Goal: Task Accomplishment & Management: Complete application form

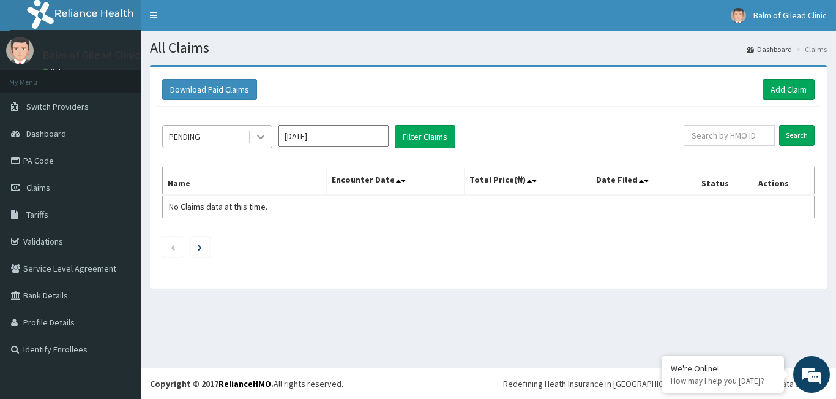
click at [266, 142] on icon at bounding box center [261, 136] width 12 height 12
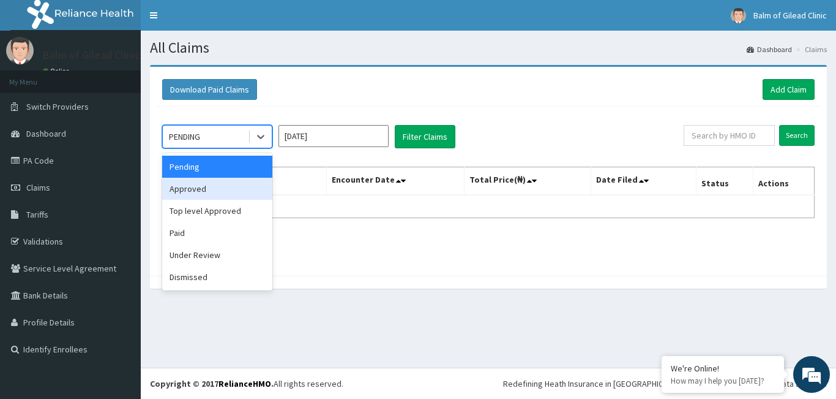
click at [222, 185] on div "Approved" at bounding box center [217, 189] width 110 height 22
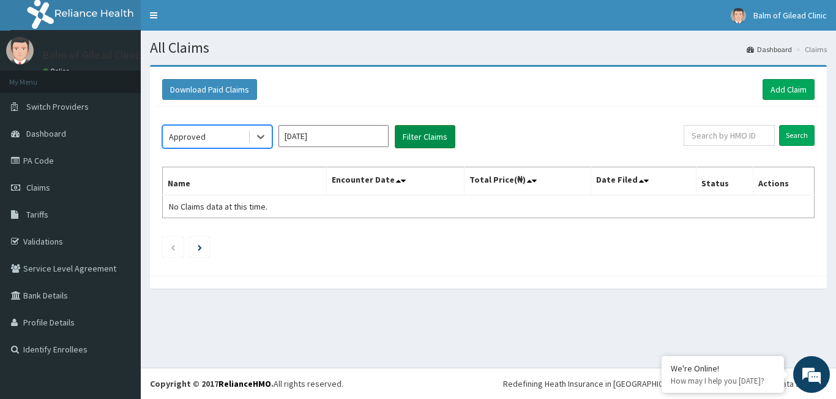
click at [424, 146] on button "Filter Claims" at bounding box center [425, 136] width 61 height 23
click at [257, 134] on icon at bounding box center [261, 136] width 12 height 12
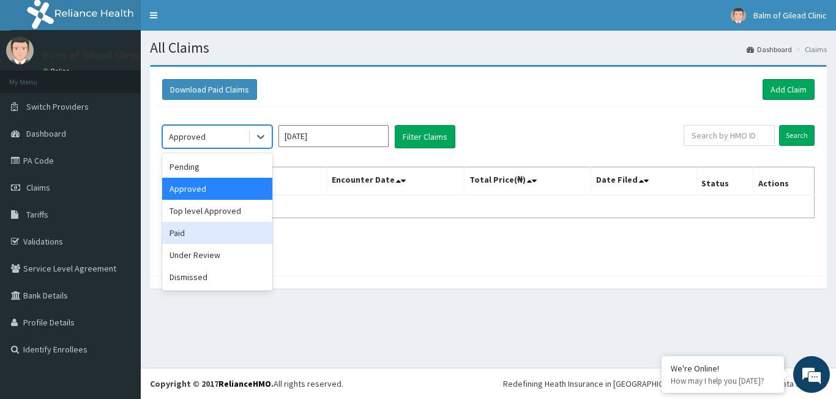
click at [201, 231] on div "Paid" at bounding box center [217, 233] width 110 height 22
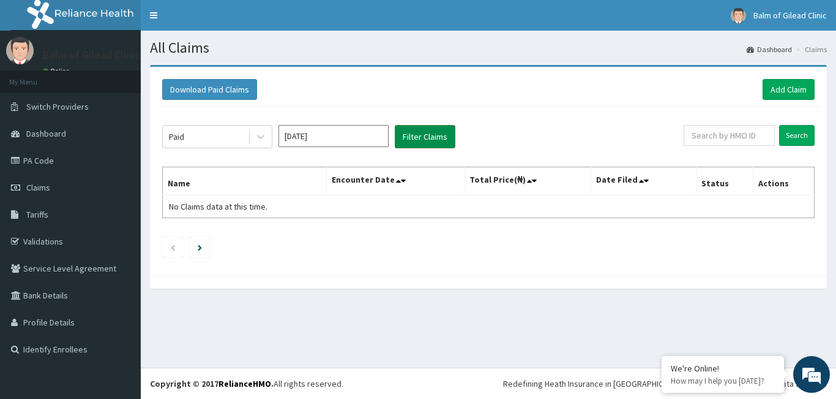
click at [403, 137] on button "Filter Claims" at bounding box center [425, 136] width 61 height 23
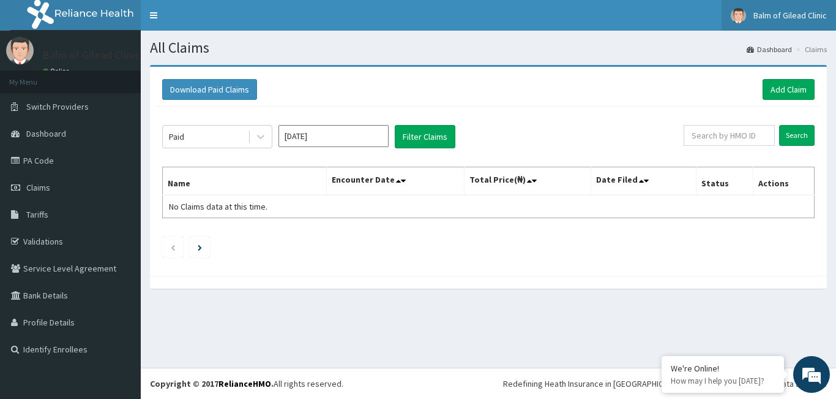
click at [799, 13] on span "Balm of Gilead Clinic" at bounding box center [790, 15] width 73 height 11
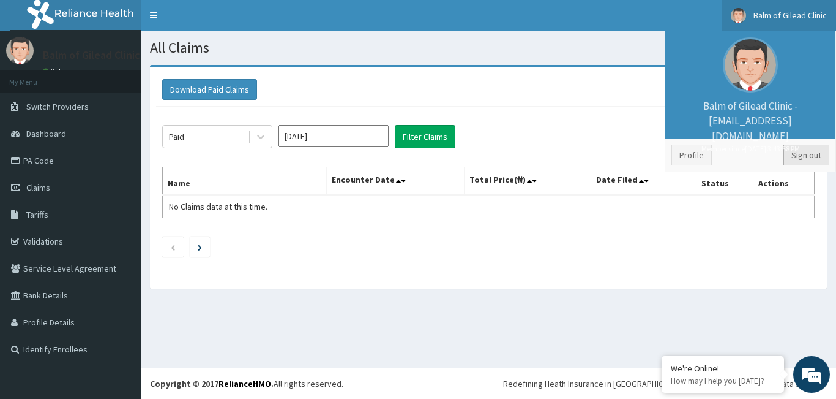
click at [813, 162] on link "Sign out" at bounding box center [807, 154] width 46 height 21
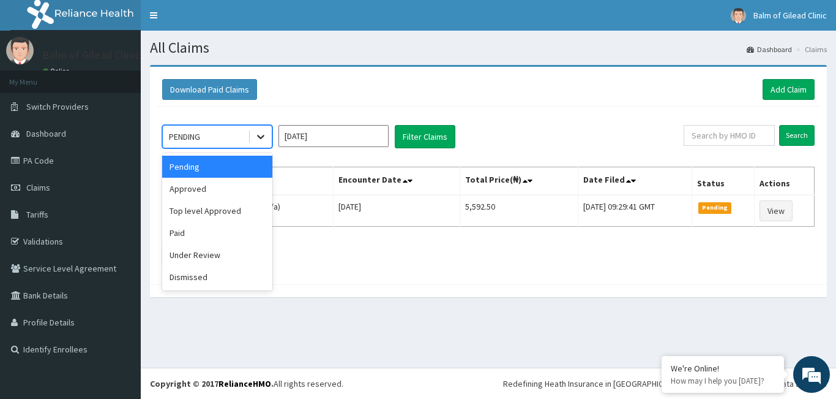
click at [260, 138] on icon at bounding box center [260, 137] width 7 height 4
click at [231, 188] on div "Approved" at bounding box center [217, 189] width 110 height 22
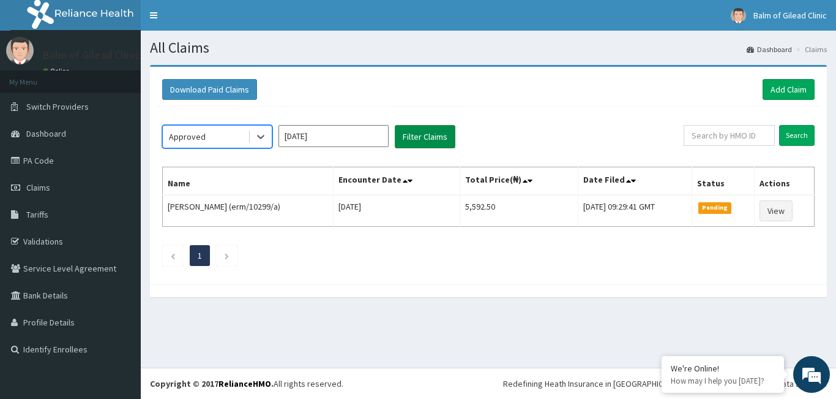
click at [408, 137] on button "Filter Claims" at bounding box center [425, 136] width 61 height 23
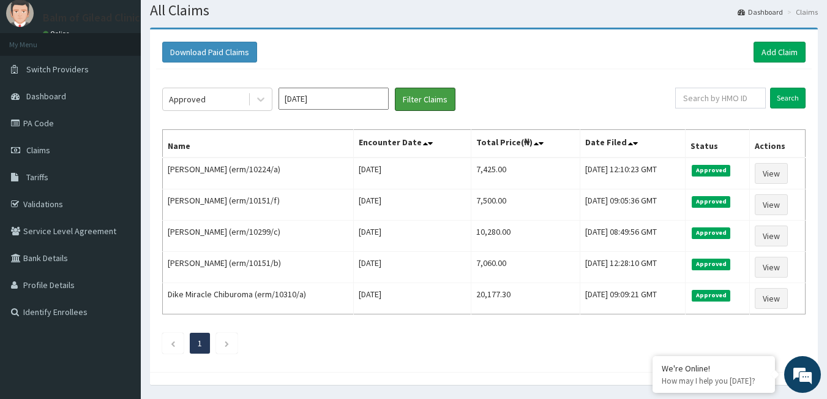
scroll to position [53, 0]
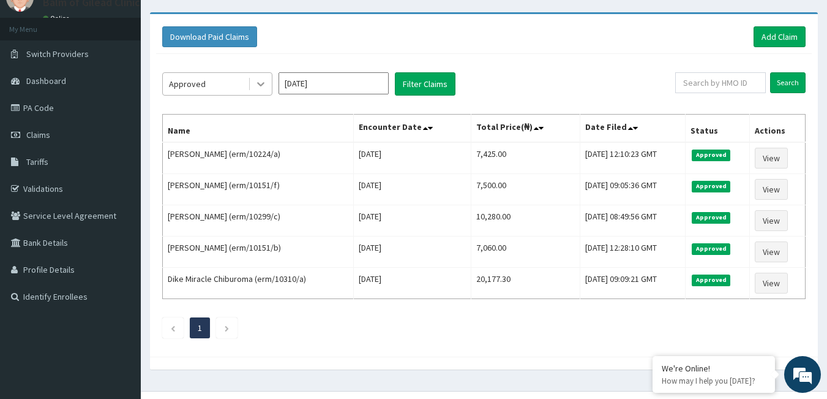
click at [262, 85] on icon at bounding box center [260, 85] width 7 height 4
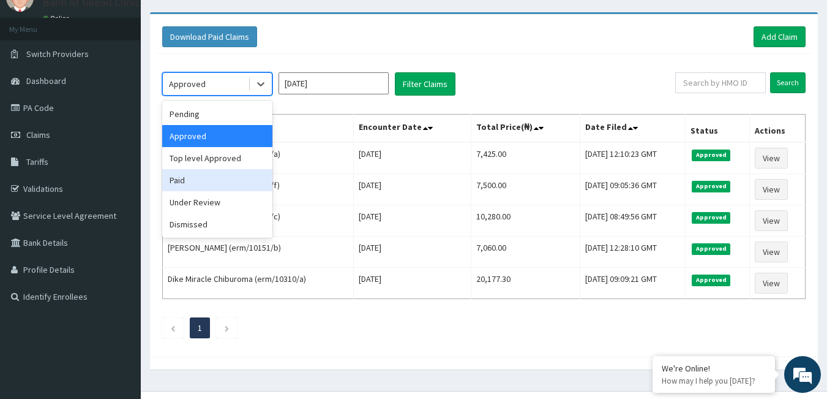
click at [215, 188] on div "Paid" at bounding box center [217, 180] width 110 height 22
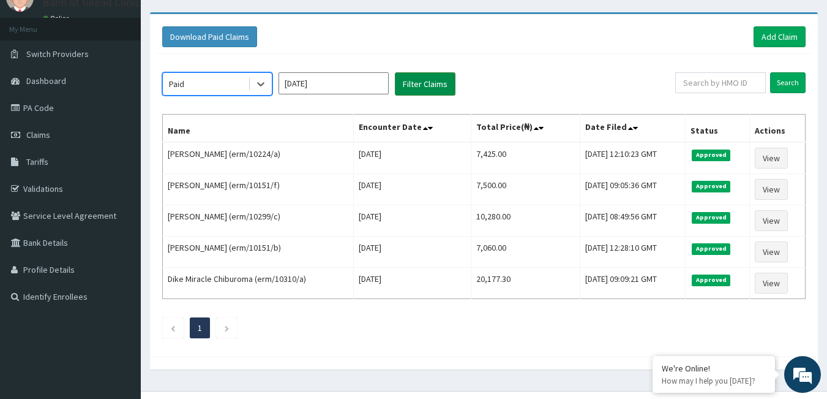
click at [417, 86] on button "Filter Claims" at bounding box center [425, 83] width 61 height 23
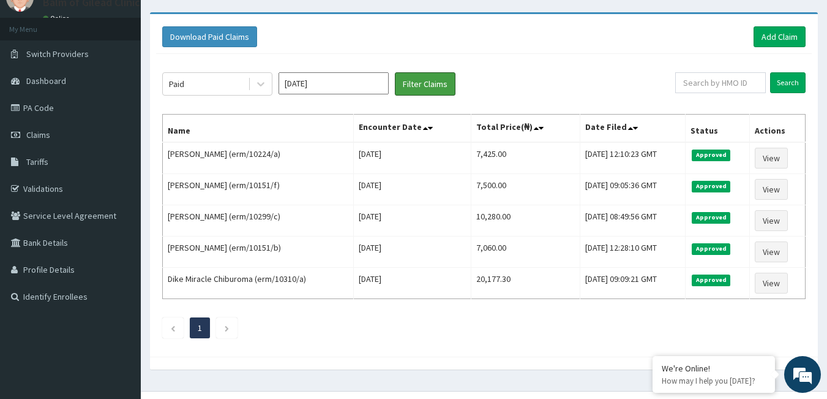
scroll to position [0, 0]
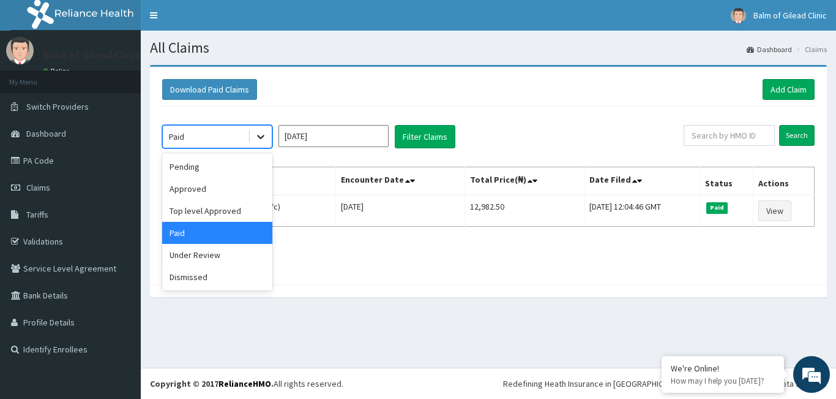
click at [267, 135] on div at bounding box center [261, 136] width 22 height 22
click at [372, 144] on input "[DATE]" at bounding box center [334, 136] width 110 height 22
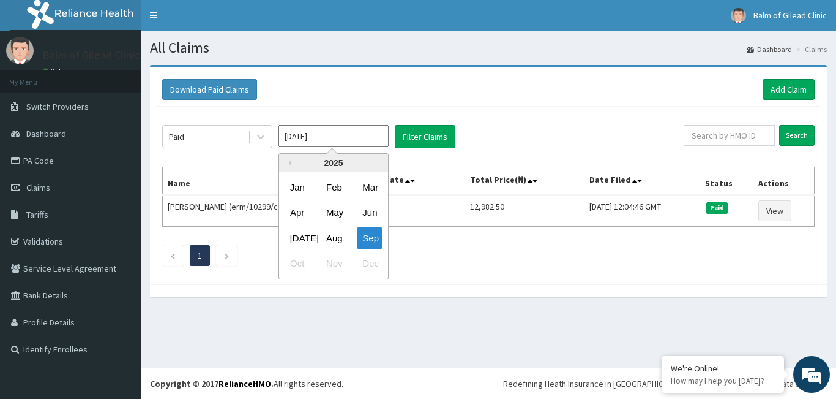
click at [345, 140] on input "[DATE]" at bounding box center [334, 136] width 110 height 22
click at [306, 139] on input "[DATE]" at bounding box center [334, 136] width 110 height 22
click at [333, 237] on div "Aug" at bounding box center [333, 238] width 24 height 23
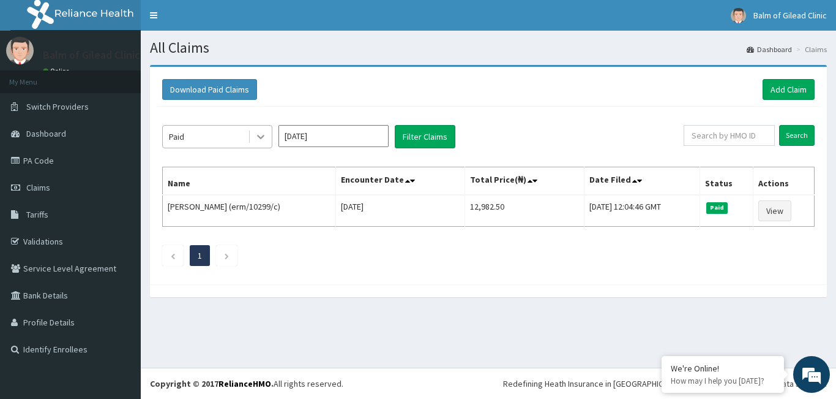
click at [256, 137] on icon at bounding box center [261, 136] width 12 height 12
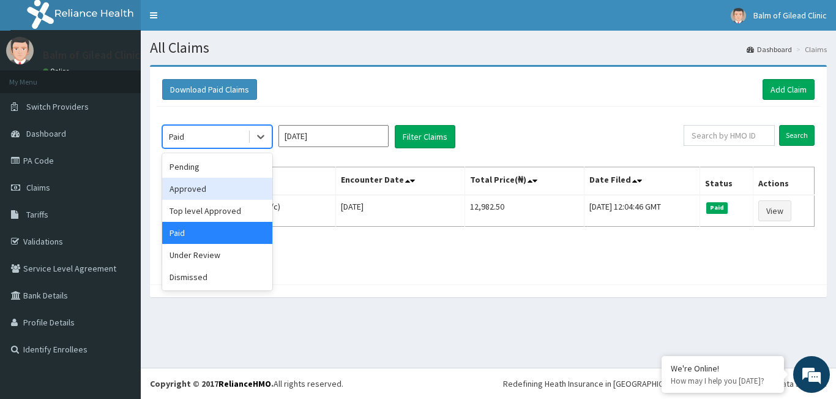
click at [223, 189] on div "Approved" at bounding box center [217, 189] width 110 height 22
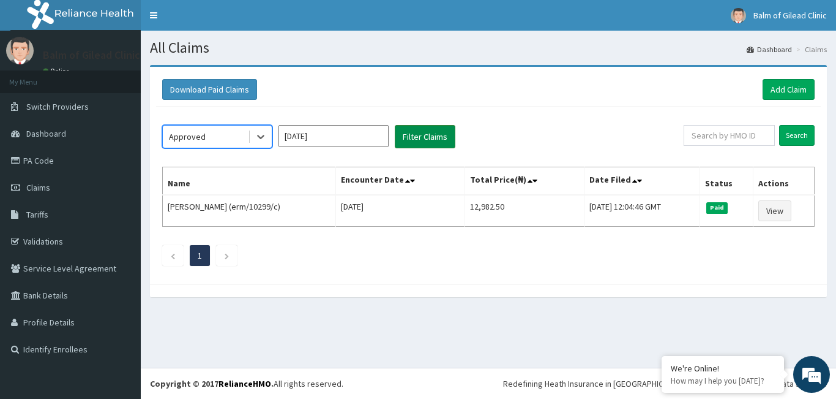
click at [395, 140] on button "Filter Claims" at bounding box center [425, 136] width 61 height 23
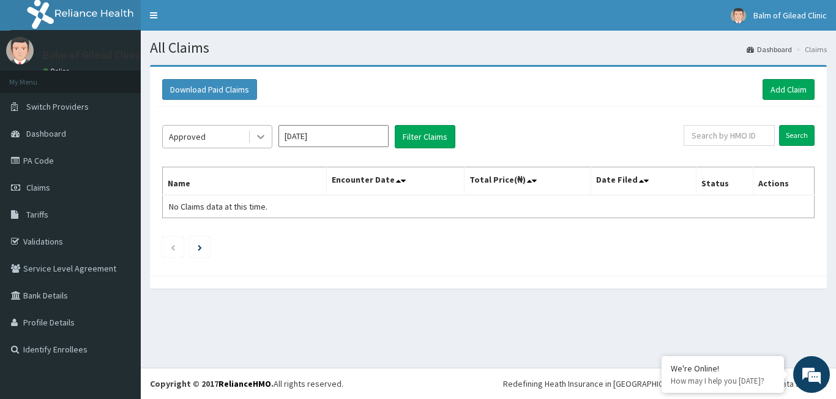
click at [255, 135] on icon at bounding box center [261, 136] width 12 height 12
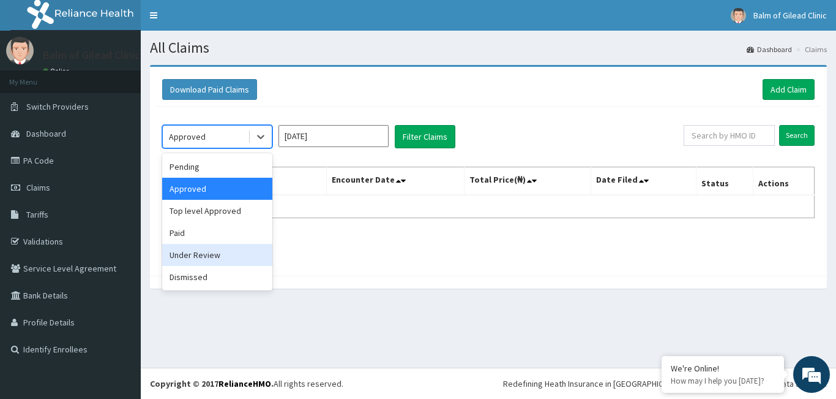
click at [218, 264] on div "Under Review" at bounding box center [217, 255] width 110 height 22
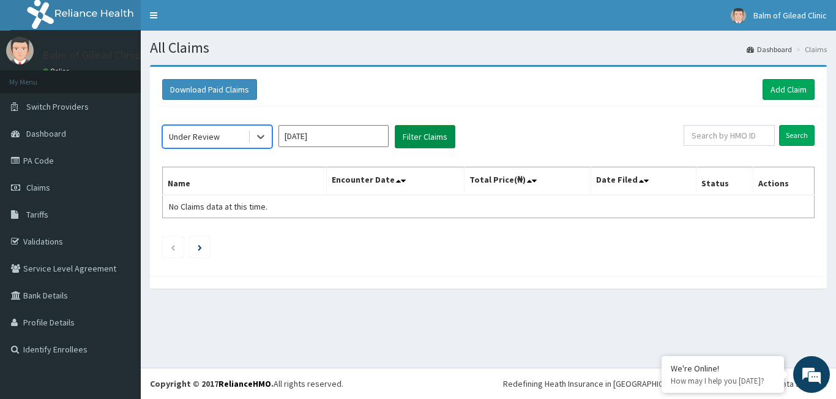
click at [419, 134] on button "Filter Claims" at bounding box center [425, 136] width 61 height 23
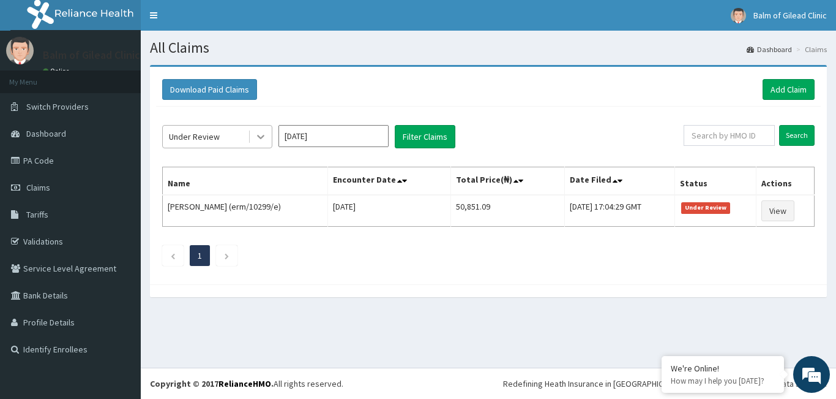
click at [251, 138] on div at bounding box center [261, 136] width 22 height 22
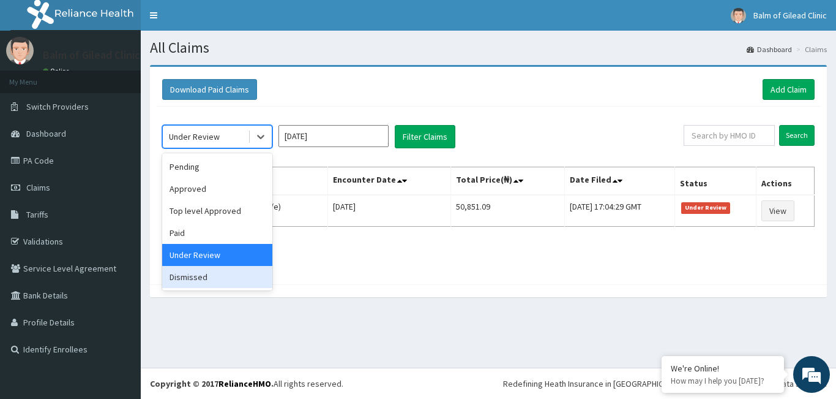
click at [211, 275] on div "Dismissed" at bounding box center [217, 277] width 110 height 22
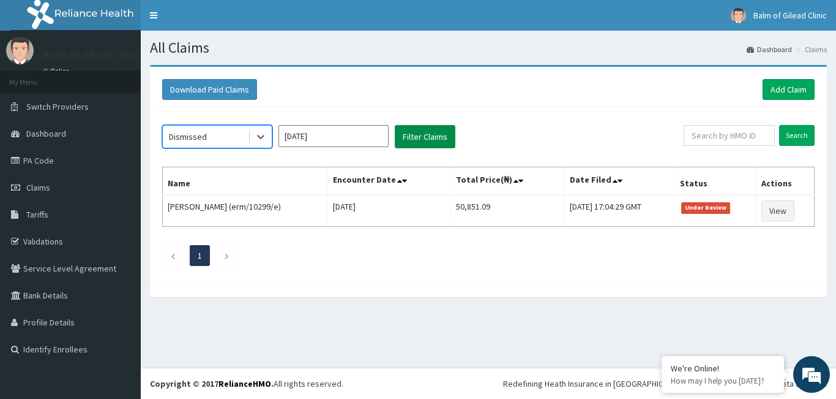
click at [423, 141] on button "Filter Claims" at bounding box center [425, 136] width 61 height 23
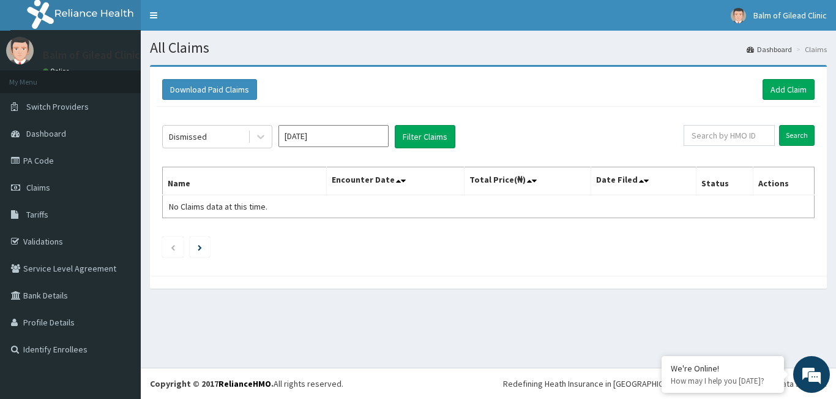
click at [320, 144] on input "Aug 2025" at bounding box center [334, 136] width 110 height 22
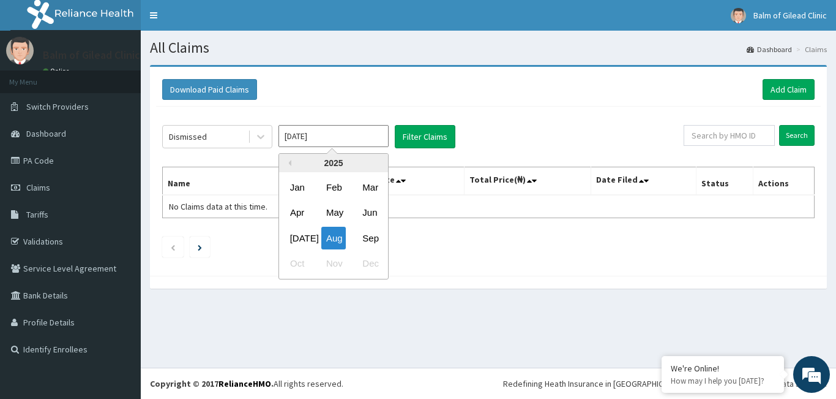
click at [324, 137] on input "Aug 2025" at bounding box center [334, 136] width 110 height 22
click at [361, 233] on div "Sep" at bounding box center [370, 238] width 24 height 23
type input "[DATE]"
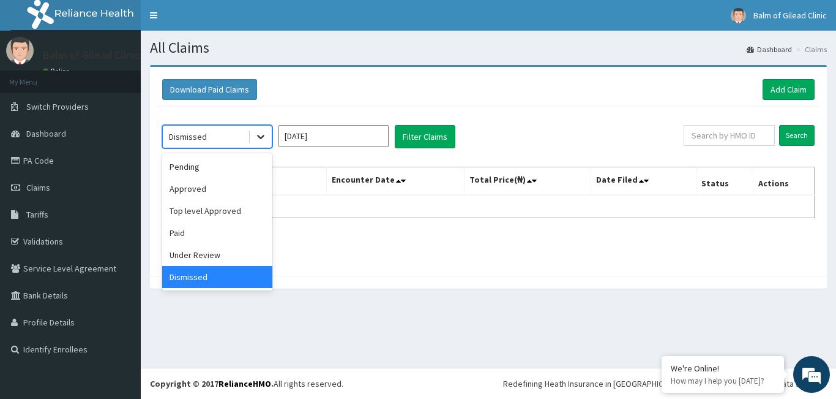
click at [265, 135] on icon at bounding box center [261, 136] width 12 height 12
click at [231, 207] on div "Top level Approved" at bounding box center [217, 211] width 110 height 22
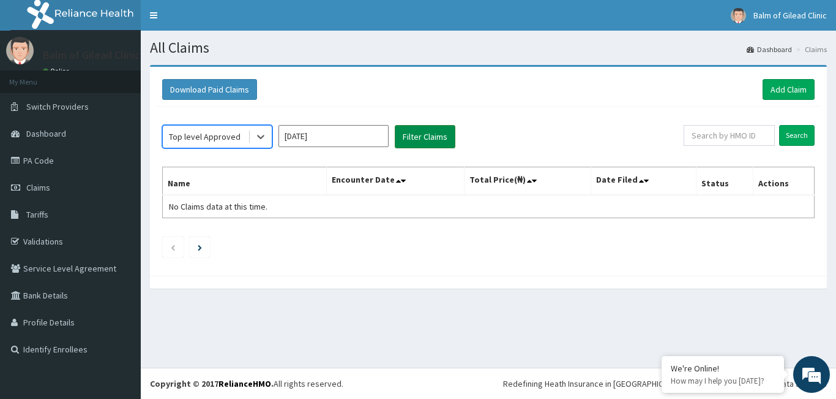
click at [401, 141] on button "Filter Claims" at bounding box center [425, 136] width 61 height 23
click at [258, 137] on icon at bounding box center [261, 136] width 12 height 12
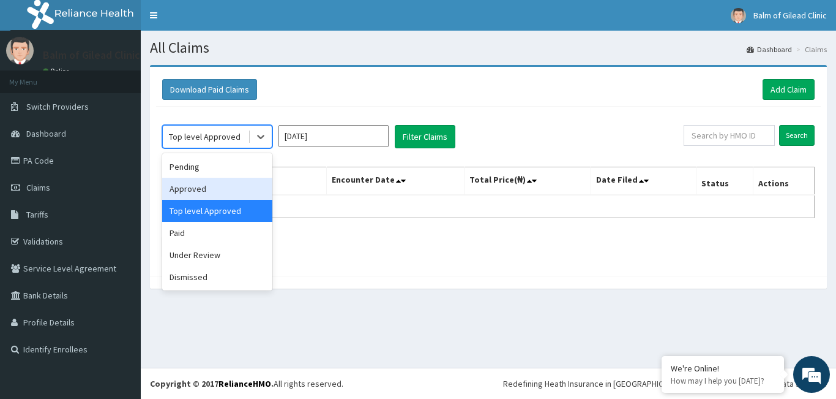
click at [225, 192] on div "Approved" at bounding box center [217, 189] width 110 height 22
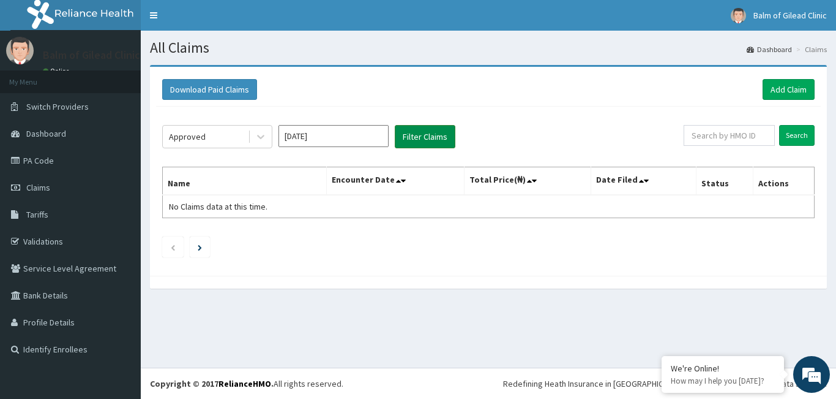
click at [438, 138] on button "Filter Claims" at bounding box center [425, 136] width 61 height 23
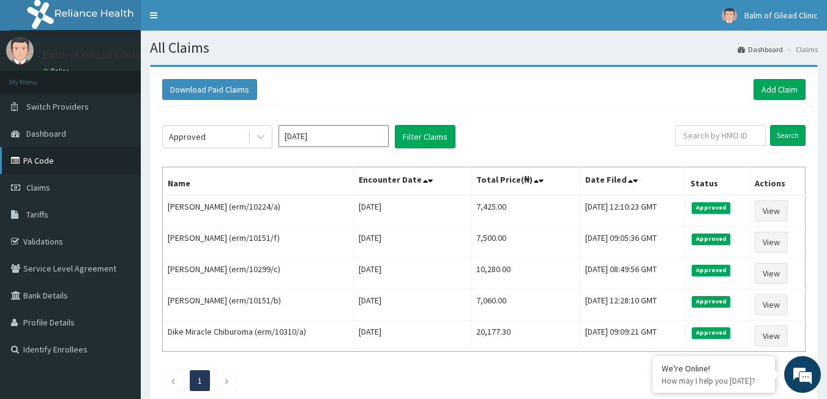
click at [61, 165] on link "PA Code" at bounding box center [70, 160] width 141 height 27
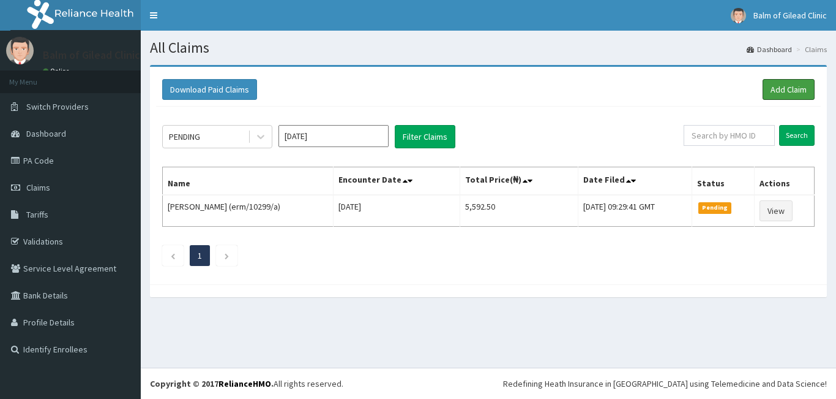
click at [782, 86] on link "Add Claim" at bounding box center [789, 89] width 52 height 21
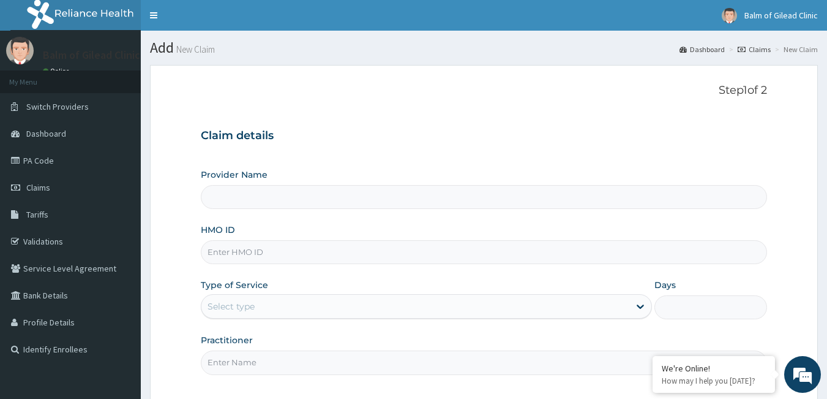
type input "Balm of Gilead Clinic"
click at [330, 249] on input "HMO ID" at bounding box center [484, 252] width 567 height 24
click at [71, 166] on link "PA Code" at bounding box center [70, 160] width 141 height 27
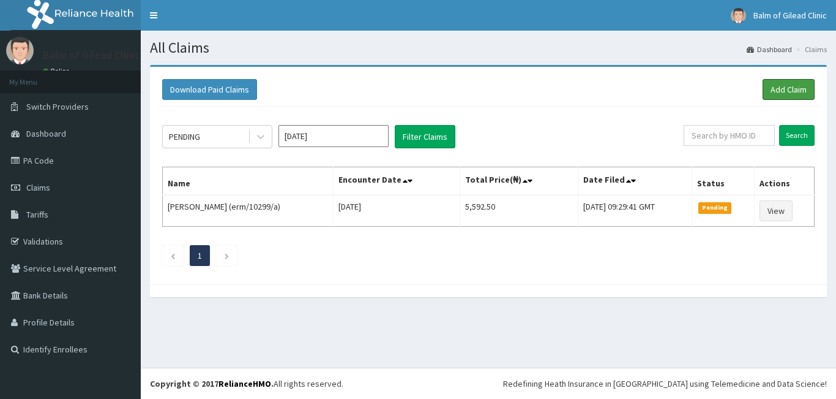
click at [784, 90] on link "Add Claim" at bounding box center [789, 89] width 52 height 21
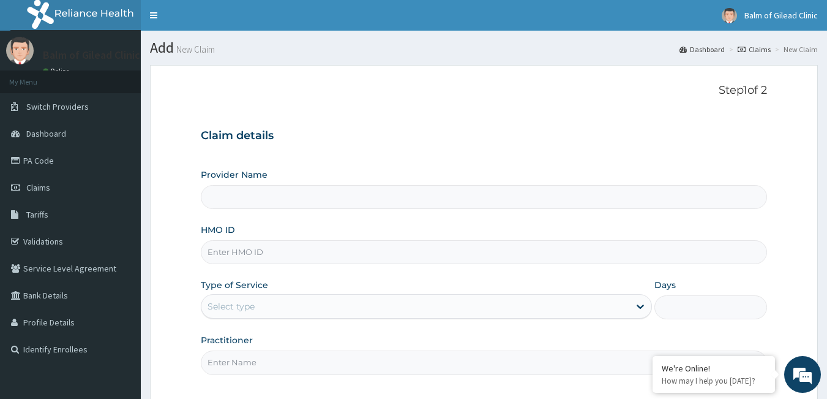
type input "Balm of Gilead Clinic"
click at [301, 247] on input "HMO ID" at bounding box center [484, 252] width 567 height 24
type input "erm/10224/c"
click at [268, 300] on div "Select type" at bounding box center [415, 306] width 428 height 20
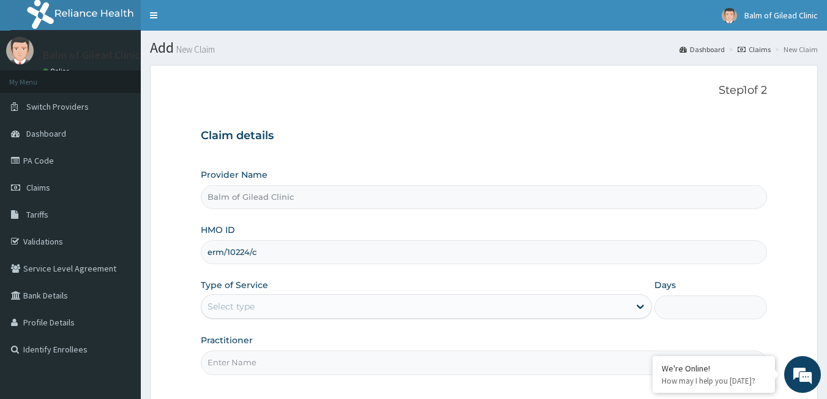
click at [402, 313] on div "Select type" at bounding box center [415, 306] width 428 height 20
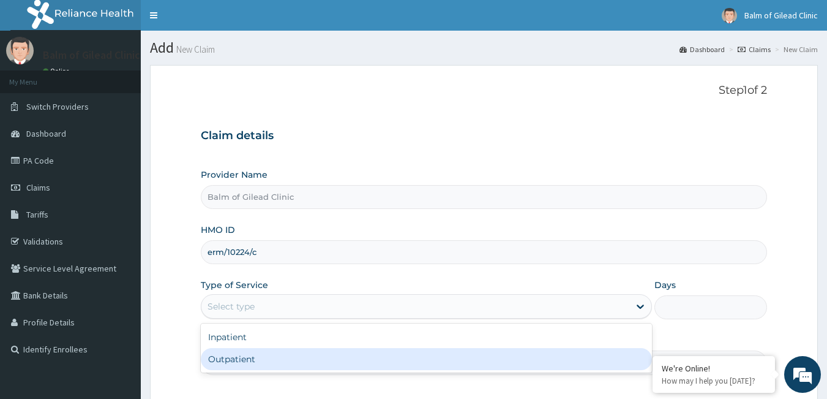
click at [342, 356] on div "Outpatient" at bounding box center [426, 359] width 451 height 22
type input "1"
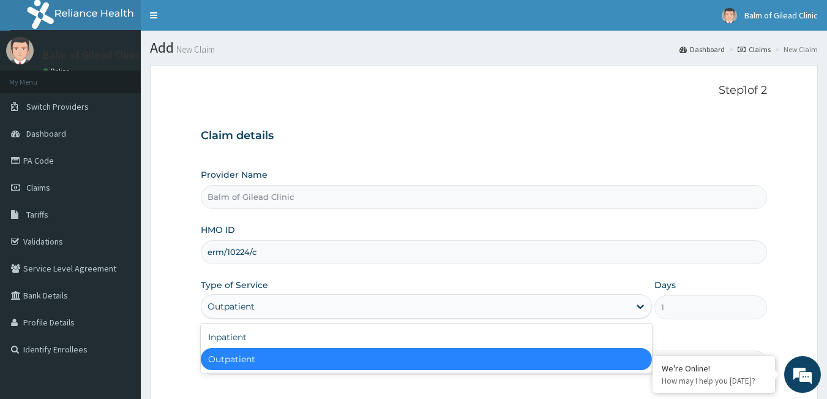
click at [366, 307] on div "Outpatient" at bounding box center [415, 306] width 428 height 20
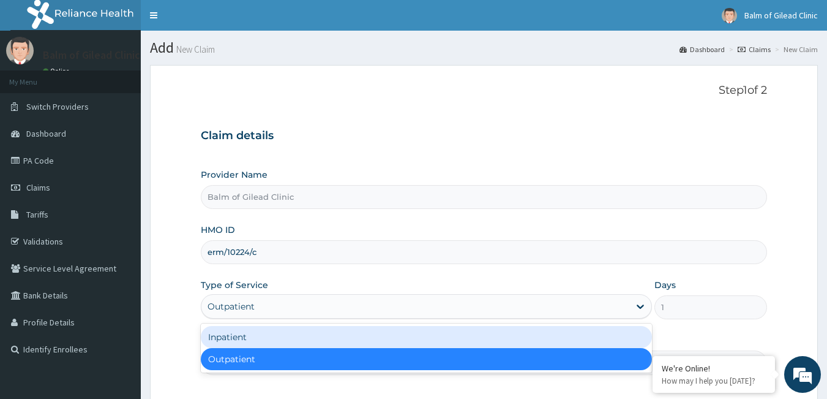
click at [337, 337] on div "Inpatient" at bounding box center [426, 337] width 451 height 22
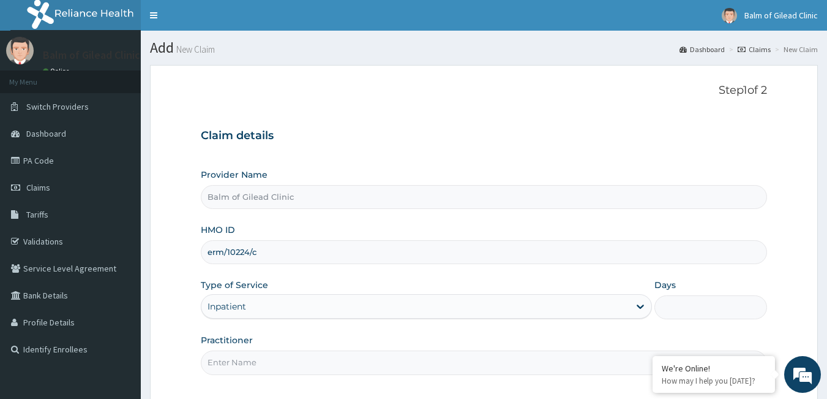
click at [683, 300] on input "Days" at bounding box center [710, 307] width 113 height 24
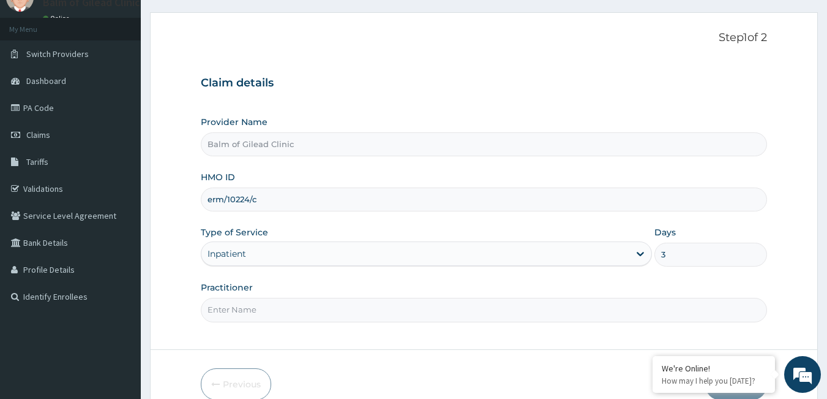
scroll to position [113, 0]
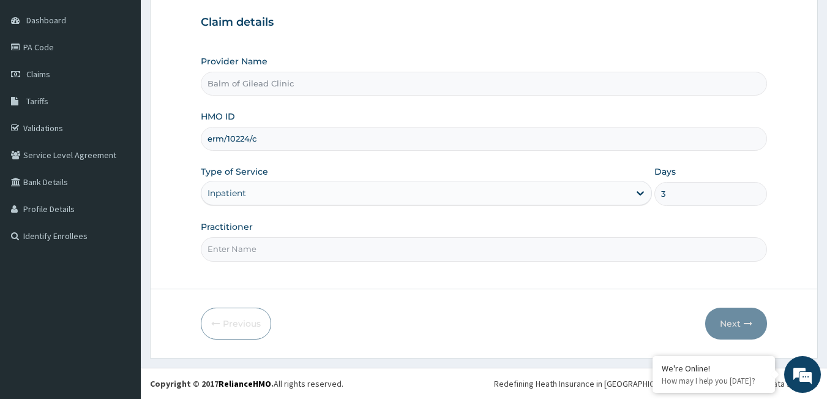
type input "3"
click at [318, 247] on input "Practitioner" at bounding box center [484, 249] width 567 height 24
type input "Dr Abisola"
click at [295, 271] on form "Step 1 of 2 Claim details Provider Name Balm of Gilead Clinic HMO ID erm/10224/…" at bounding box center [484, 155] width 668 height 406
click at [737, 321] on button "Next" at bounding box center [736, 323] width 62 height 32
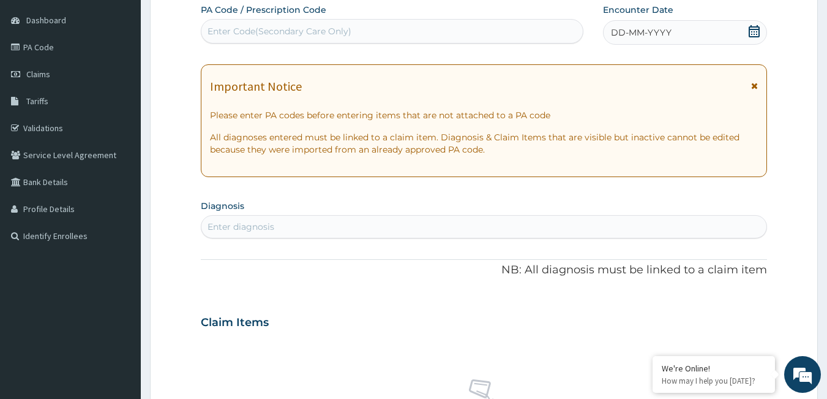
click at [754, 84] on icon at bounding box center [754, 85] width 7 height 9
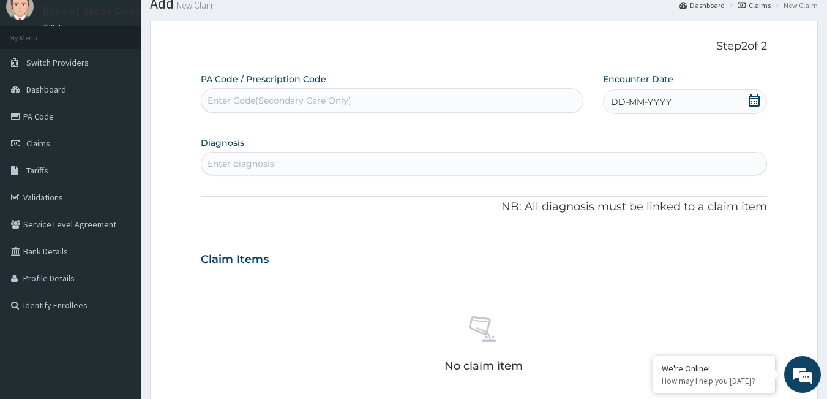
scroll to position [37, 0]
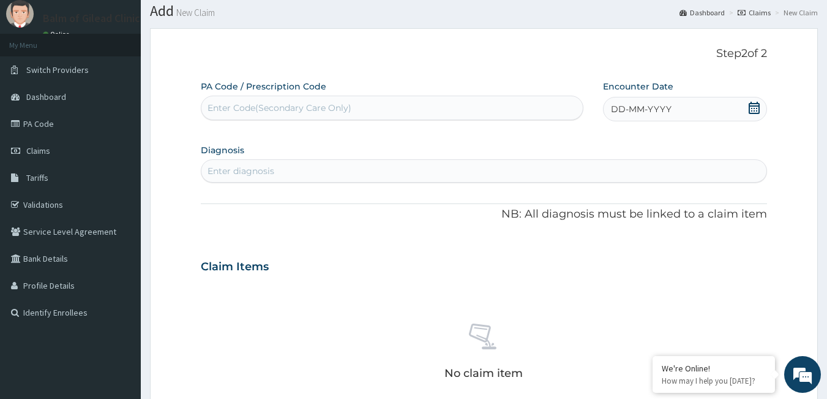
click at [432, 102] on div "Enter Code(Secondary Care Only)" at bounding box center [392, 108] width 382 height 20
type input "PA/B3FE0C"
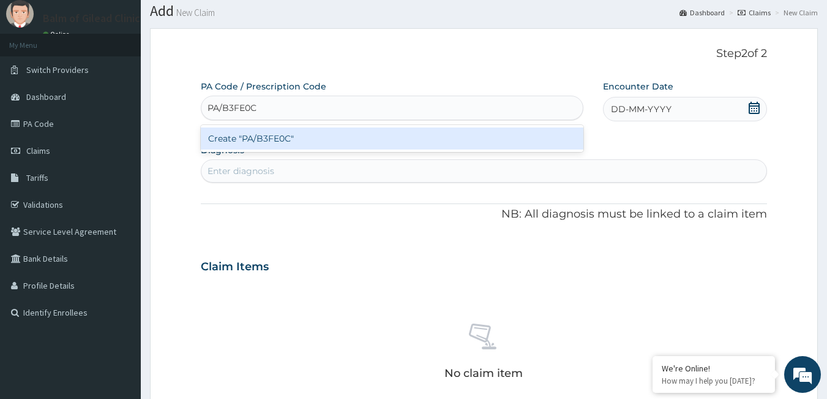
click at [361, 135] on div "Create "PA/B3FE0C"" at bounding box center [392, 138] width 383 height 22
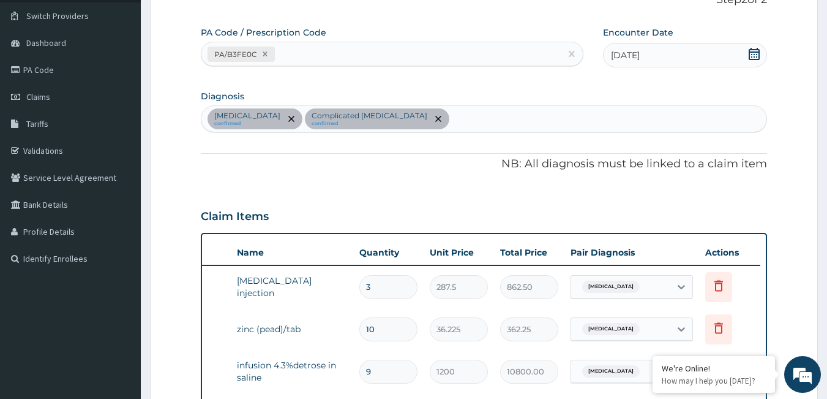
scroll to position [66, 0]
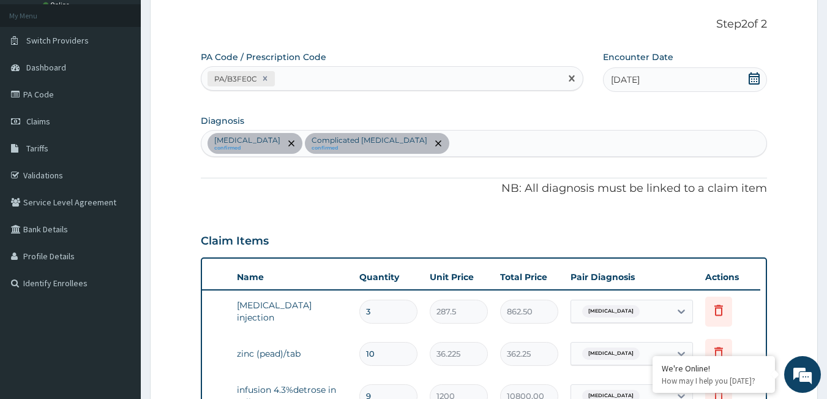
click at [294, 78] on div "PA/B3FE0C" at bounding box center [381, 79] width 360 height 20
click at [40, 117] on span "Claims" at bounding box center [38, 121] width 24 height 11
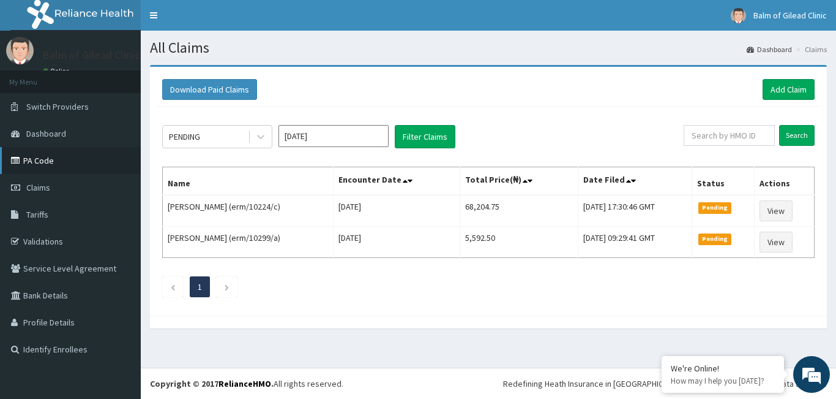
click at [65, 168] on link "PA Code" at bounding box center [70, 160] width 141 height 27
